Goal: Task Accomplishment & Management: Manage account settings

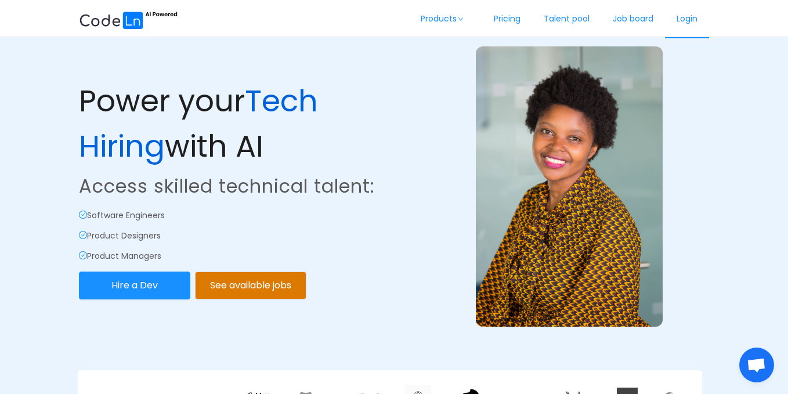
click at [695, 23] on link "Login" at bounding box center [687, 19] width 44 height 38
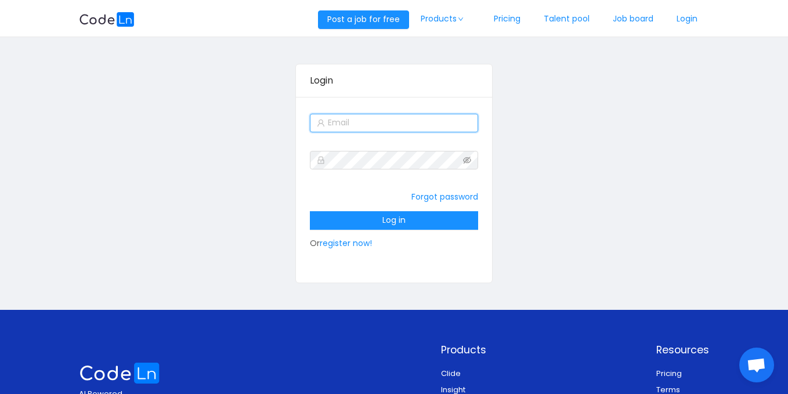
type input "[EMAIL_ADDRESS][DOMAIN_NAME]"
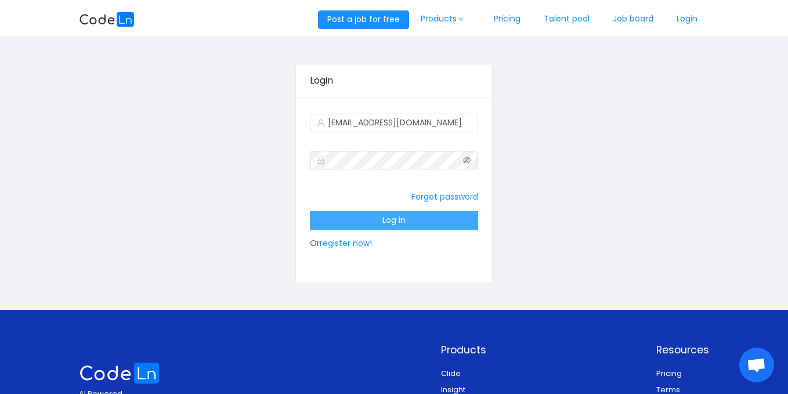
click at [389, 225] on button "Log in" at bounding box center [394, 220] width 168 height 19
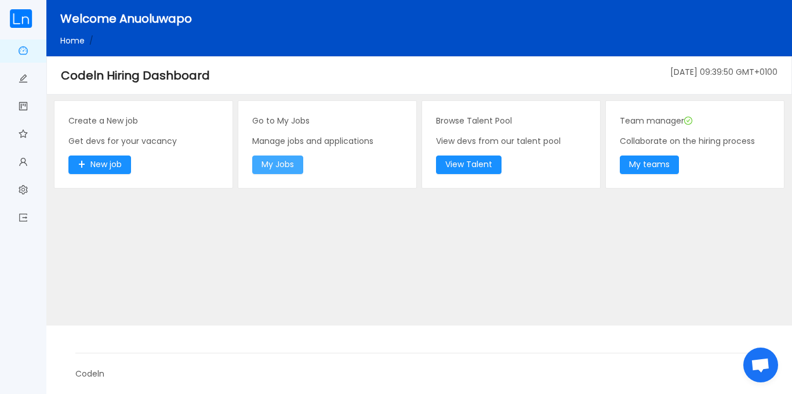
click at [299, 165] on button "My Jobs" at bounding box center [277, 164] width 51 height 19
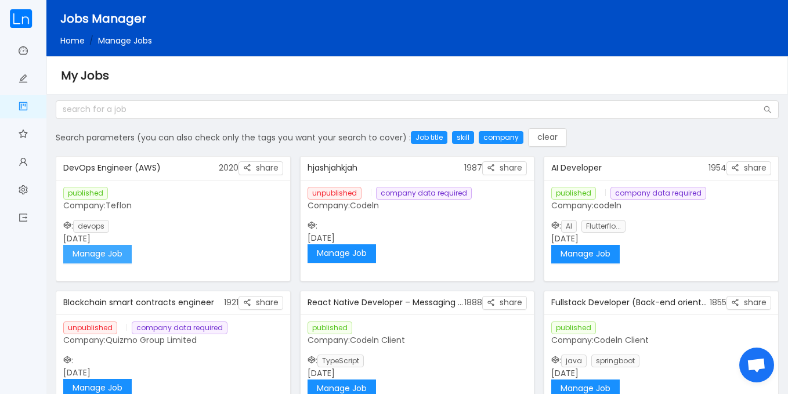
click at [117, 252] on button "Manage Job" at bounding box center [97, 254] width 68 height 19
